Goal: Transaction & Acquisition: Purchase product/service

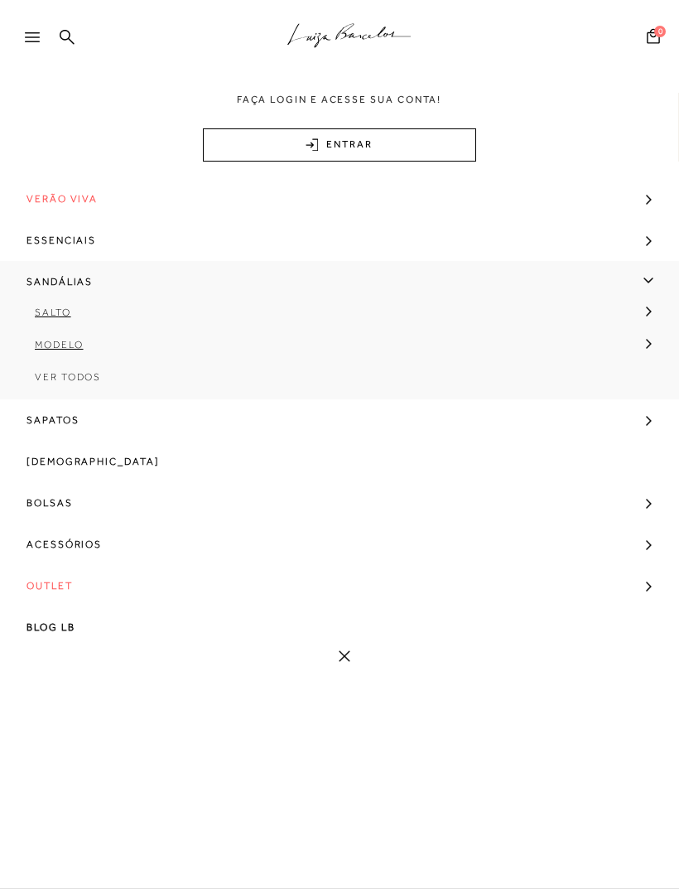
click at [30, 465] on span "[DEMOGRAPHIC_DATA]" at bounding box center [93, 461] width 133 height 41
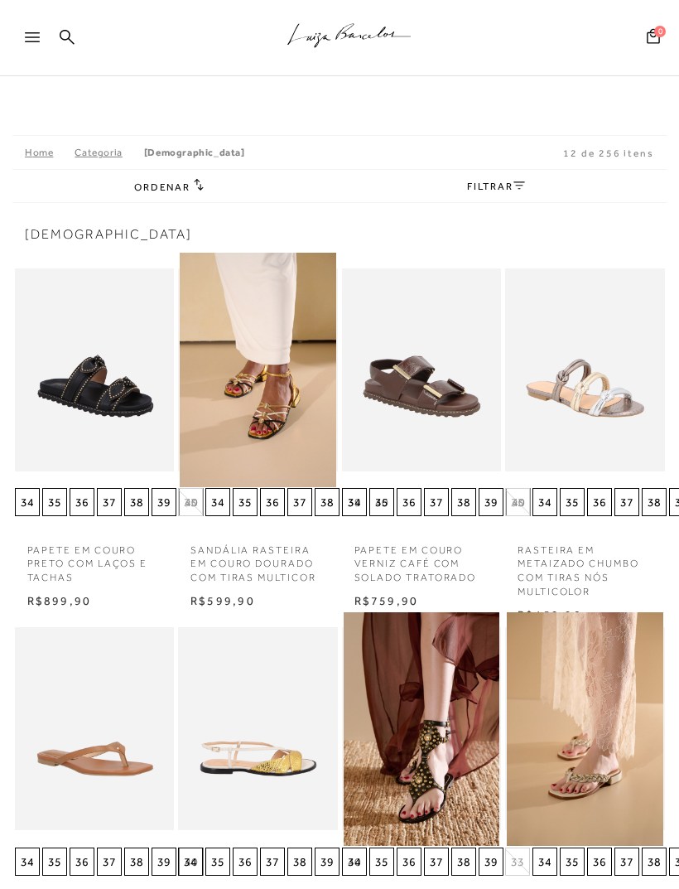
click at [31, 36] on icon at bounding box center [32, 37] width 15 height 10
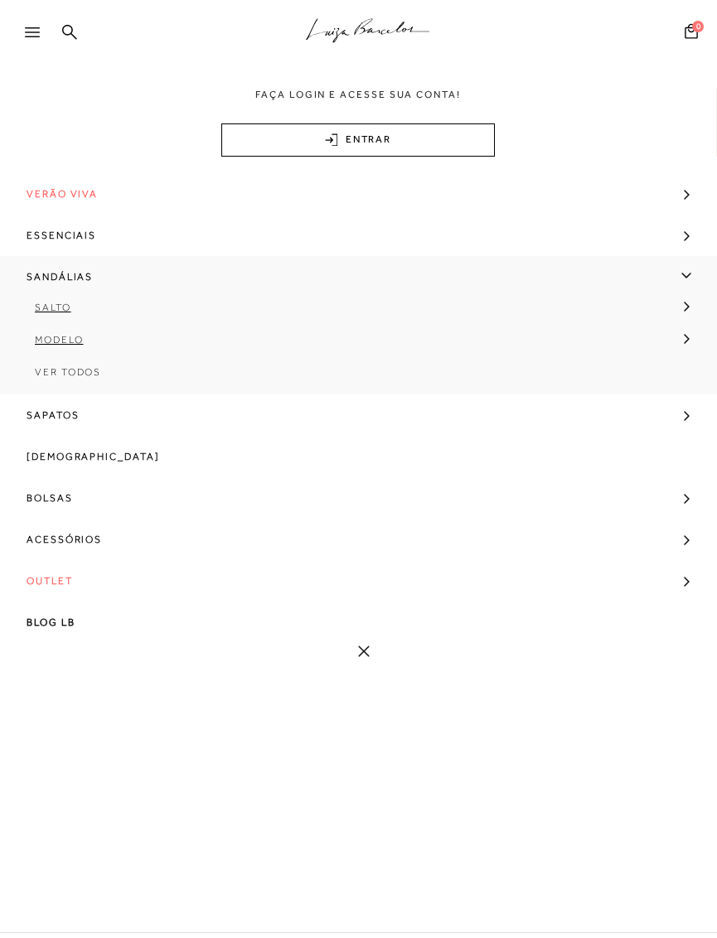
click at [28, 41] on div at bounding box center [40, 42] width 30 height 25
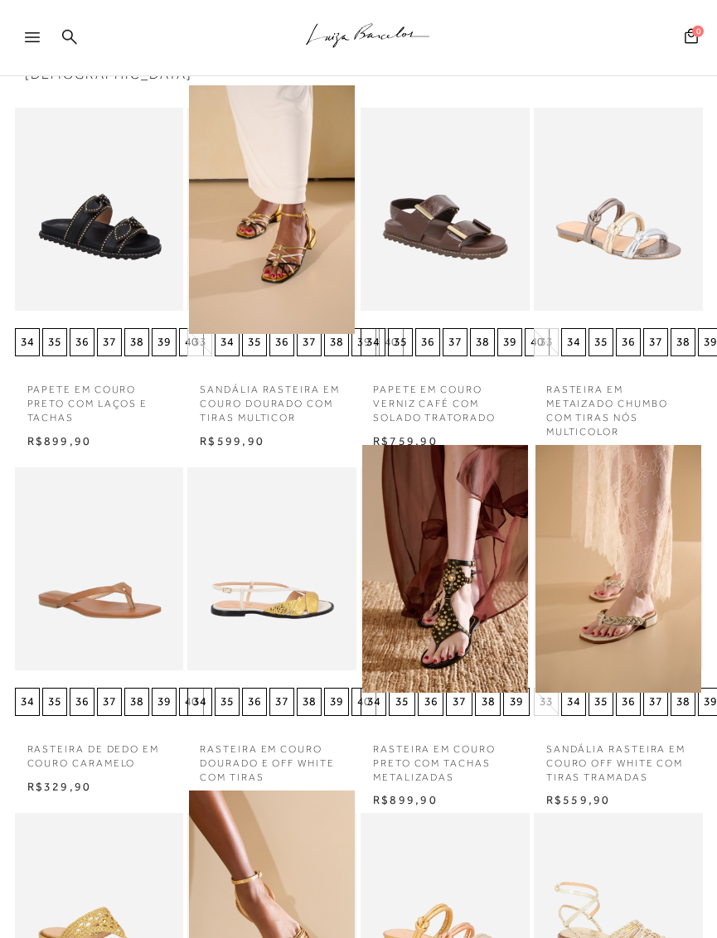
scroll to position [179, 0]
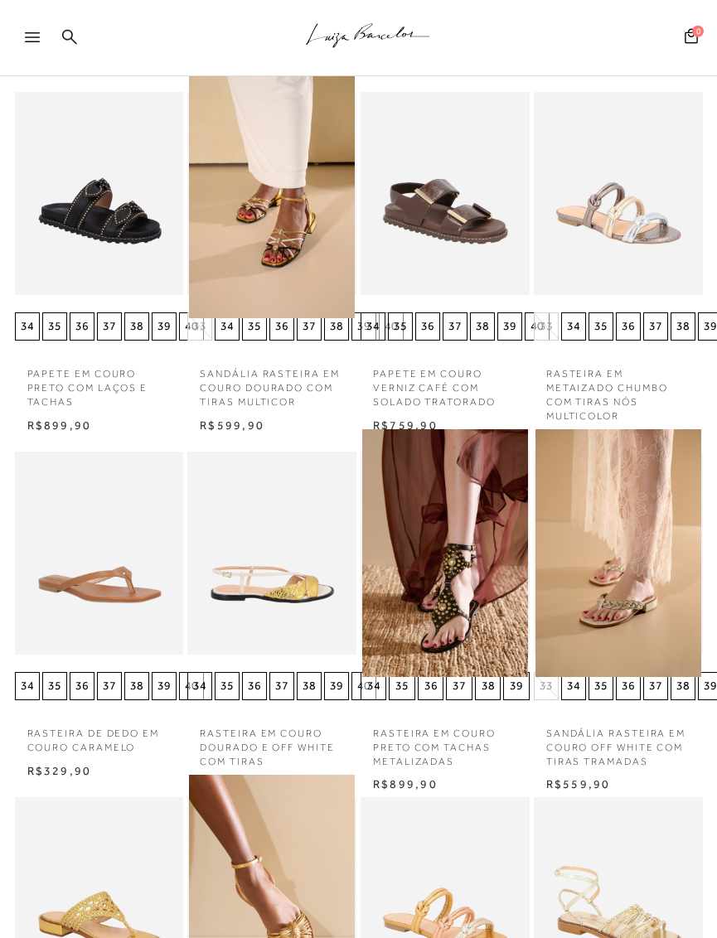
click at [63, 362] on p "PAPETE EM COURO PRETO COM LAÇOS E TACHAS" at bounding box center [99, 382] width 169 height 51
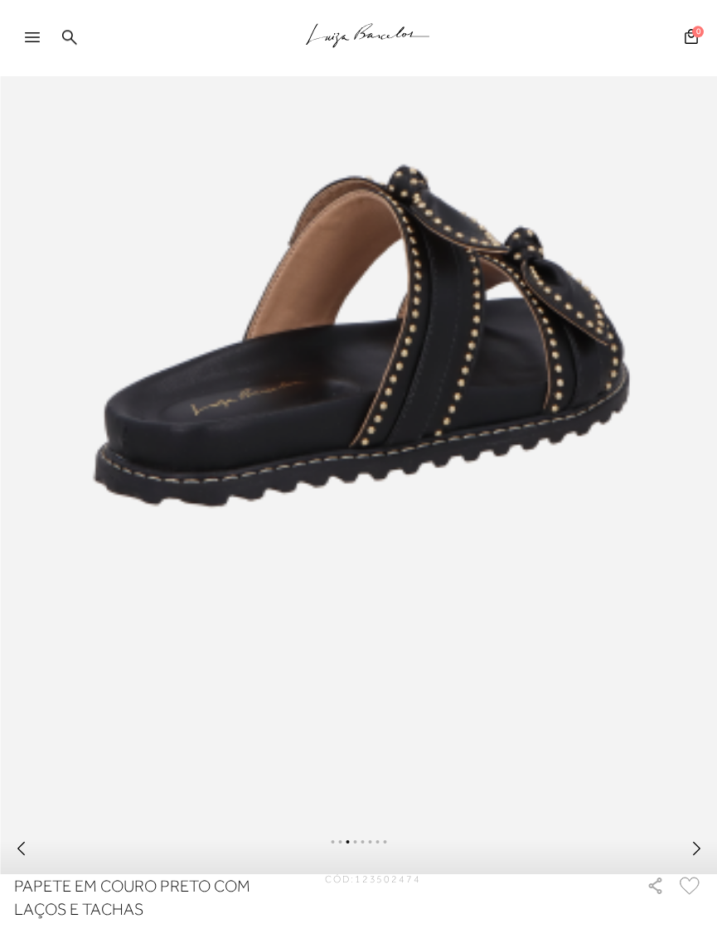
scroll to position [374, 0]
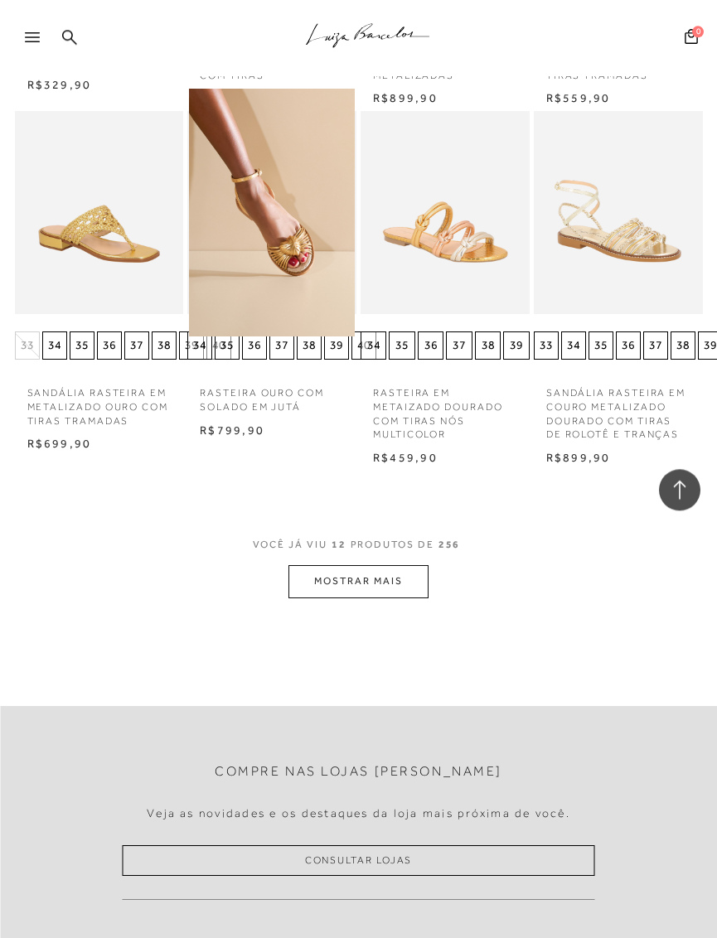
scroll to position [865, 0]
click at [393, 575] on button "MOSTRAR MAIS" at bounding box center [357, 581] width 139 height 32
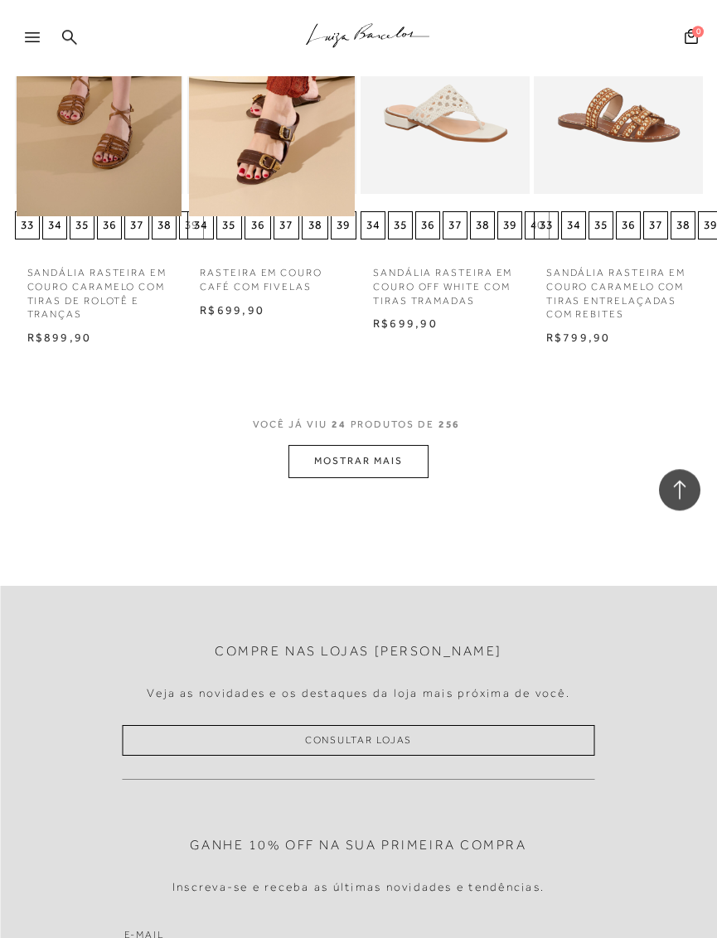
scroll to position [2091, 0]
click at [406, 445] on button "MOSTRAR MAIS" at bounding box center [357, 461] width 139 height 32
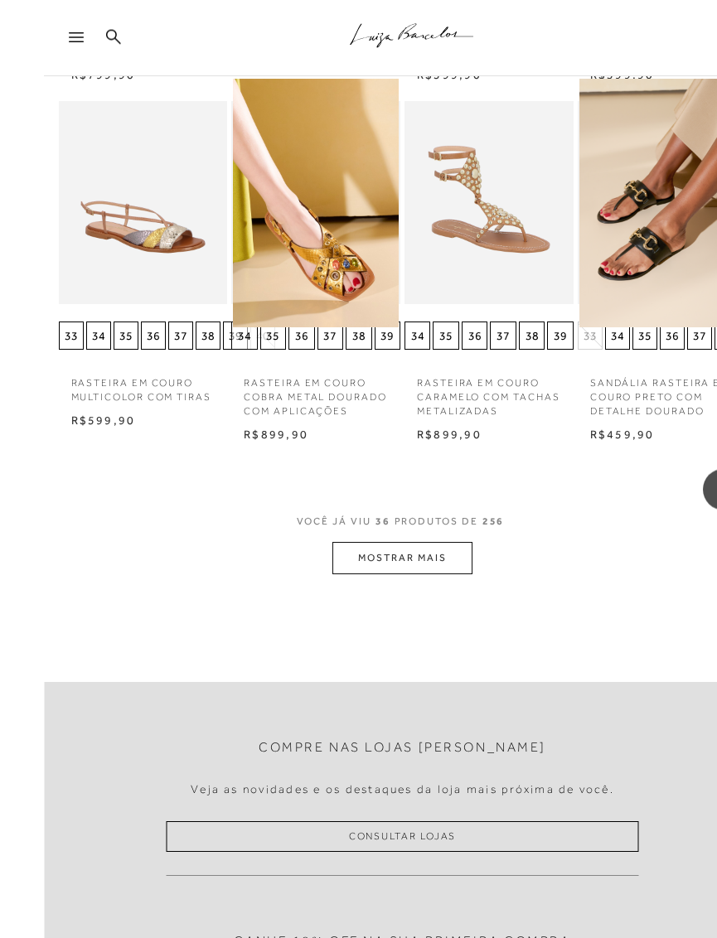
scroll to position [3215, 0]
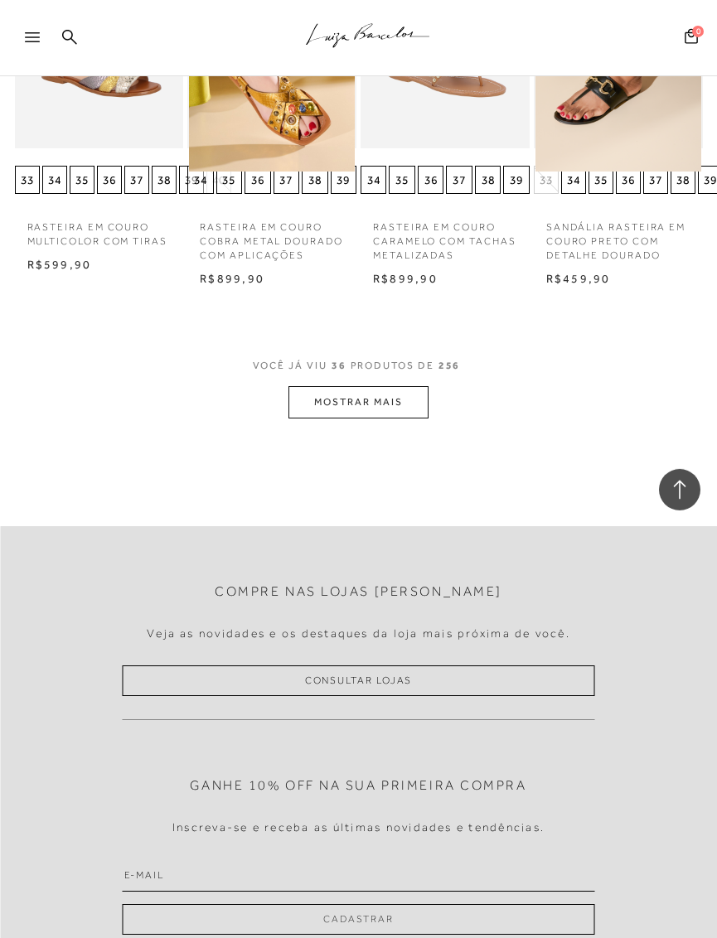
click at [402, 386] on button "MOSTRAR MAIS" at bounding box center [357, 402] width 139 height 32
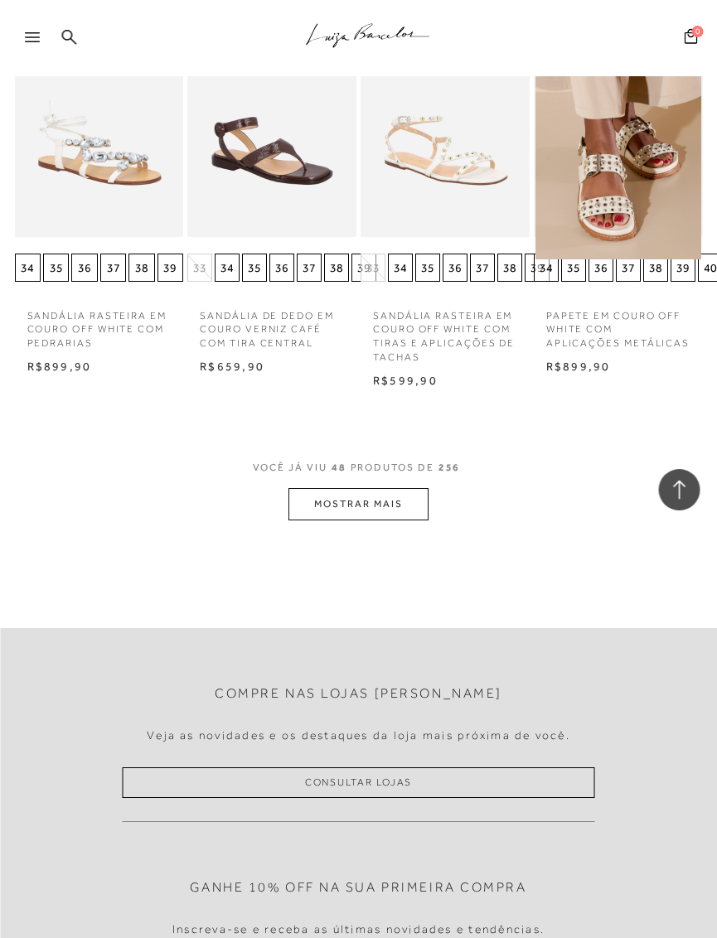
scroll to position [4204, 1]
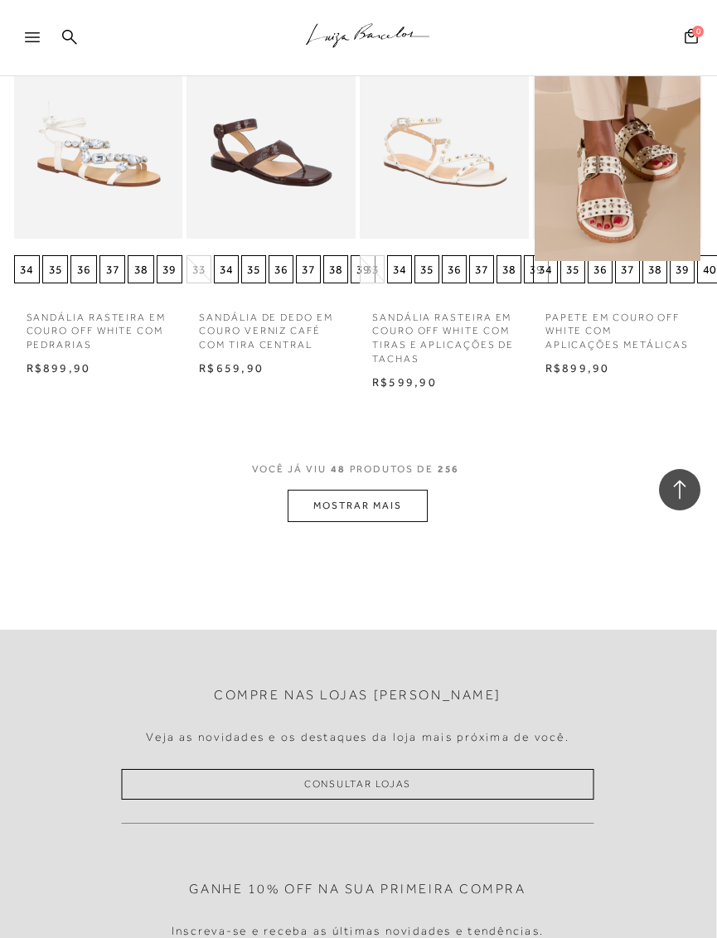
click at [407, 490] on button "MOSTRAR MAIS" at bounding box center [357, 506] width 139 height 32
click at [407, 450] on div "Loading..." at bounding box center [358, 469] width 717 height 938
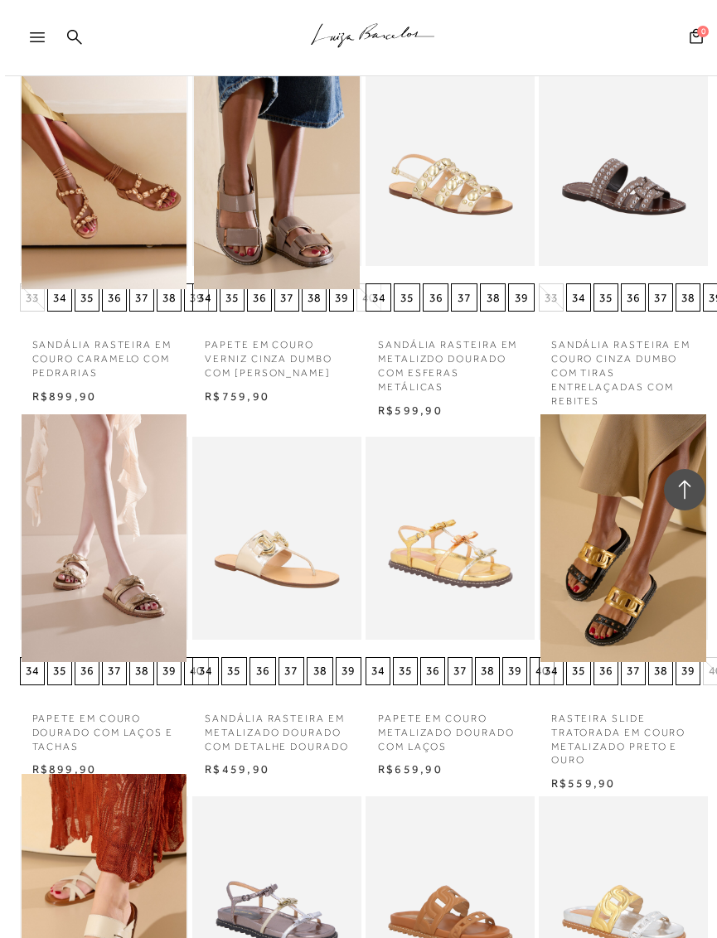
scroll to position [4535, 0]
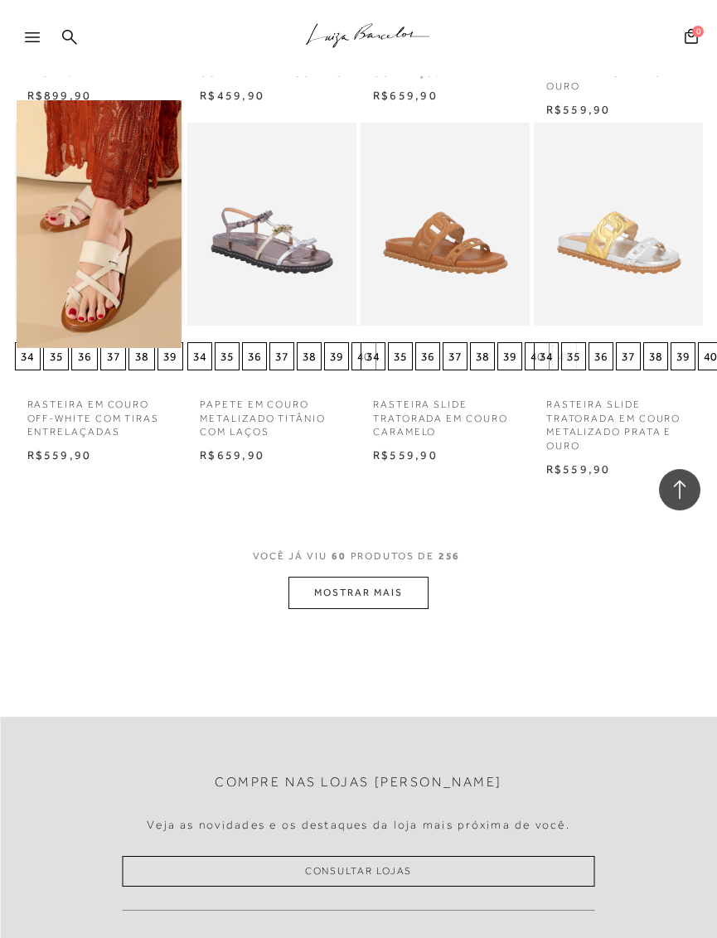
click at [389, 577] on button "MOSTRAR MAIS" at bounding box center [357, 593] width 139 height 32
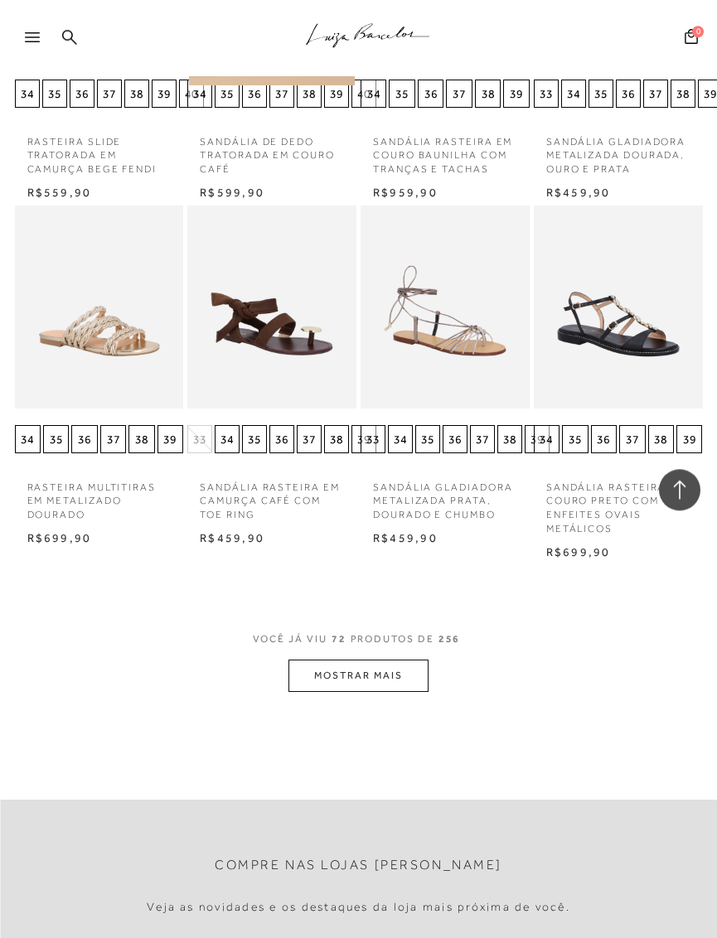
click at [402, 660] on button "MOSTRAR MAIS" at bounding box center [357, 676] width 139 height 32
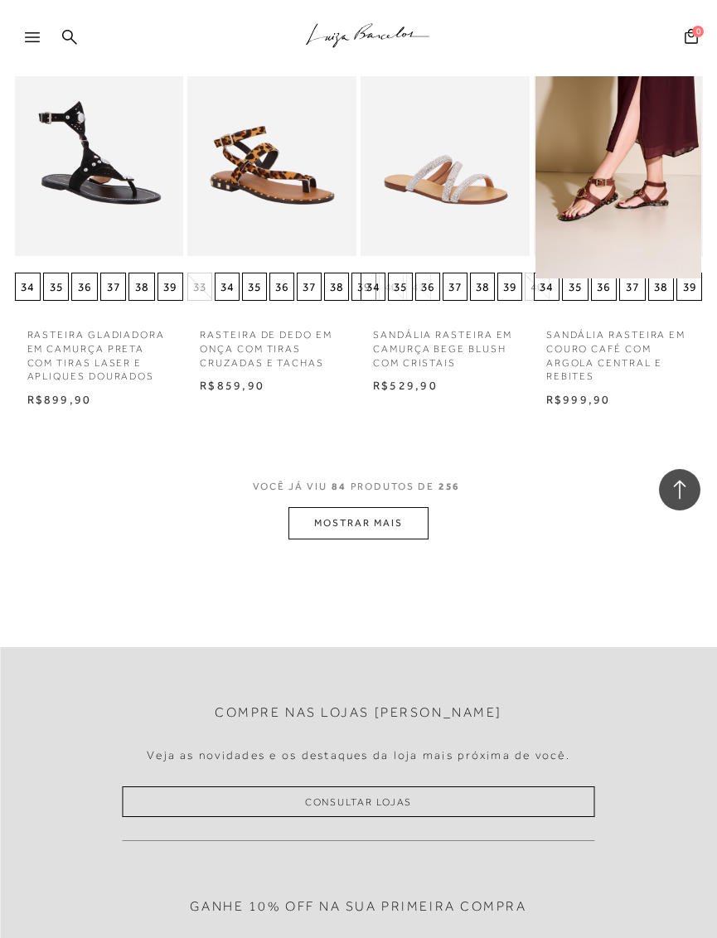
scroll to position [7407, 0]
click at [389, 507] on button "MOSTRAR MAIS" at bounding box center [357, 523] width 139 height 32
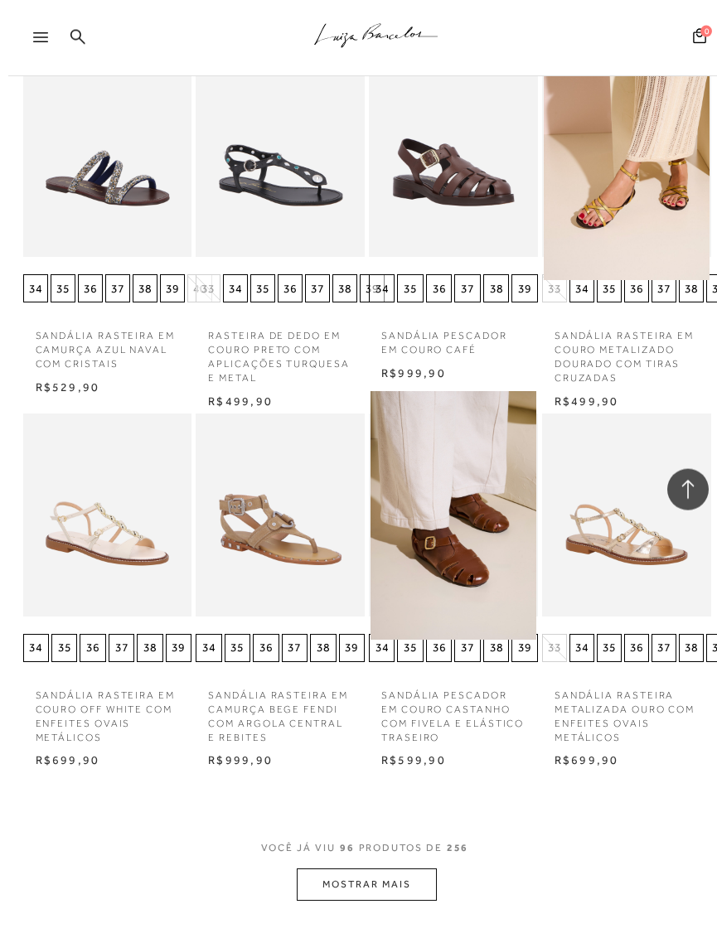
scroll to position [8130, 0]
